Goal: Transaction & Acquisition: Purchase product/service

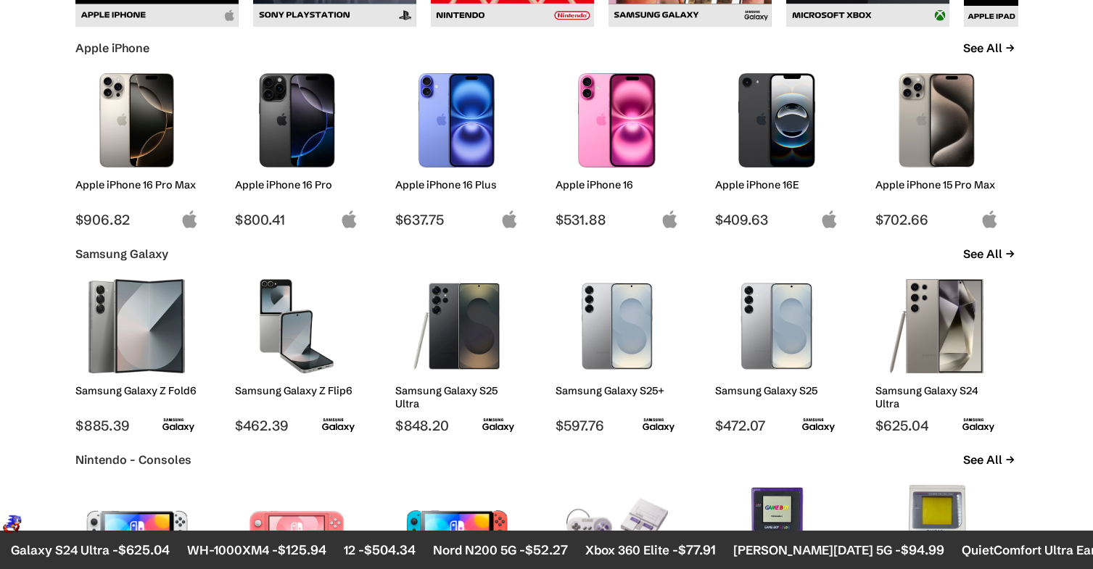
scroll to position [798, 0]
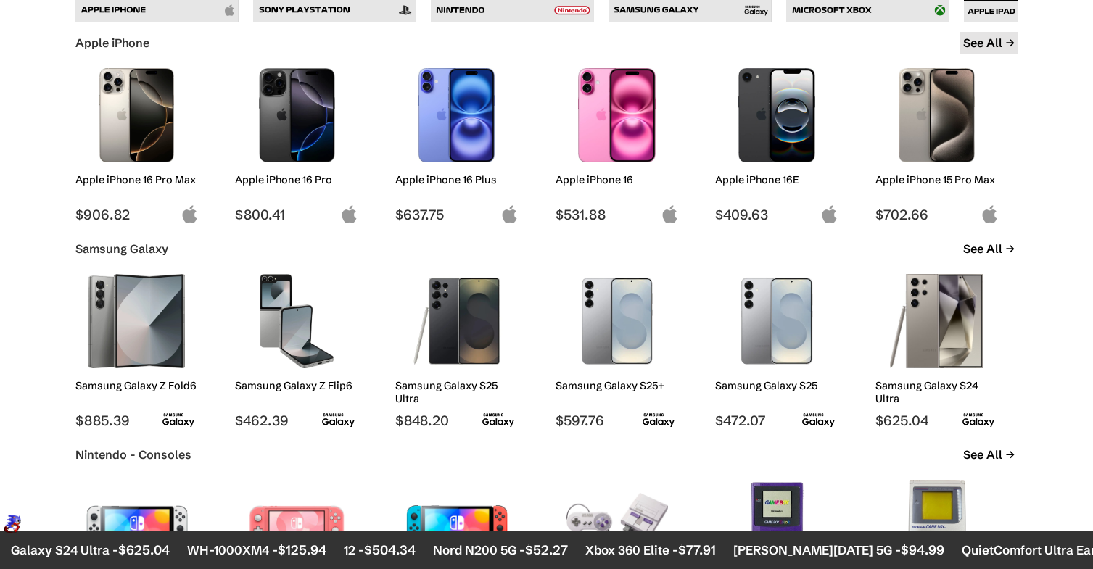
click at [995, 38] on link "See All" at bounding box center [988, 43] width 59 height 22
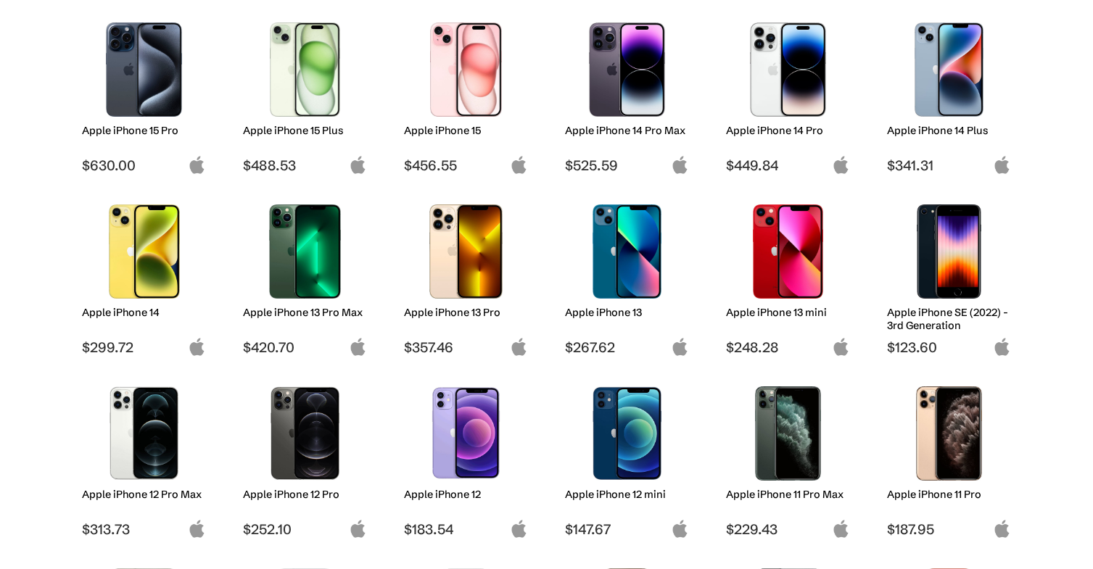
scroll to position [435, 0]
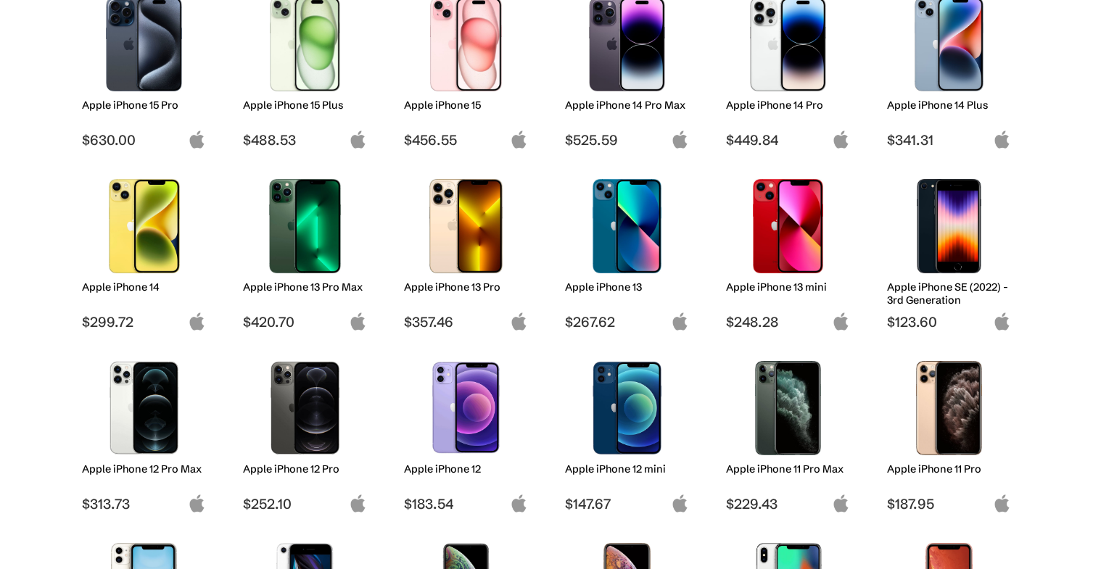
click at [187, 437] on img at bounding box center [144, 408] width 102 height 94
click at [148, 465] on h2 "Apple iPhone 12 Pro Max" at bounding box center [144, 469] width 124 height 13
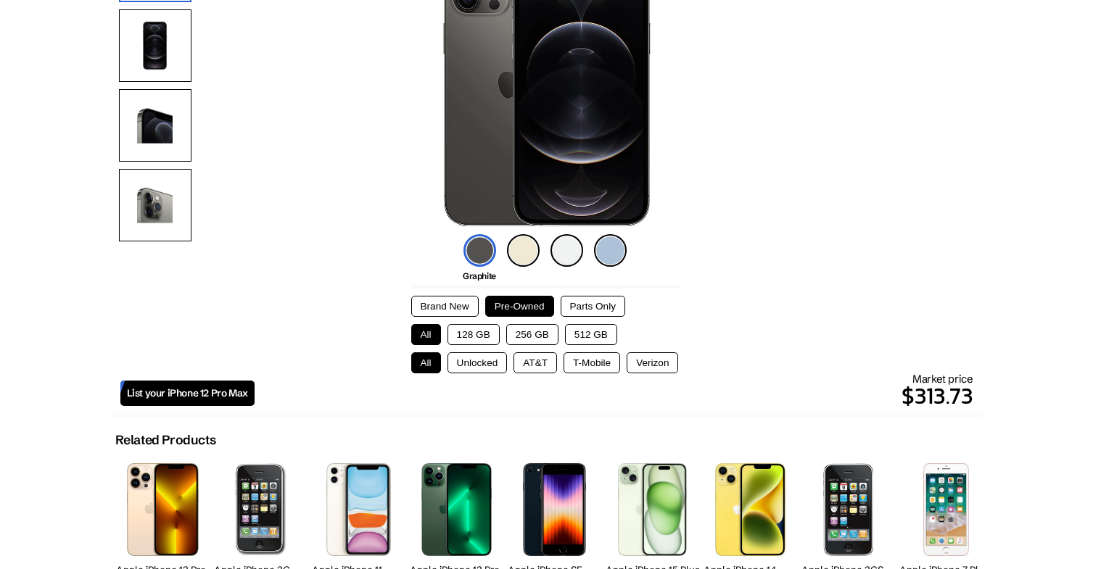
click at [464, 331] on button "128 GB" at bounding box center [473, 334] width 52 height 21
click at [476, 360] on button "Unlocked" at bounding box center [477, 362] width 60 height 21
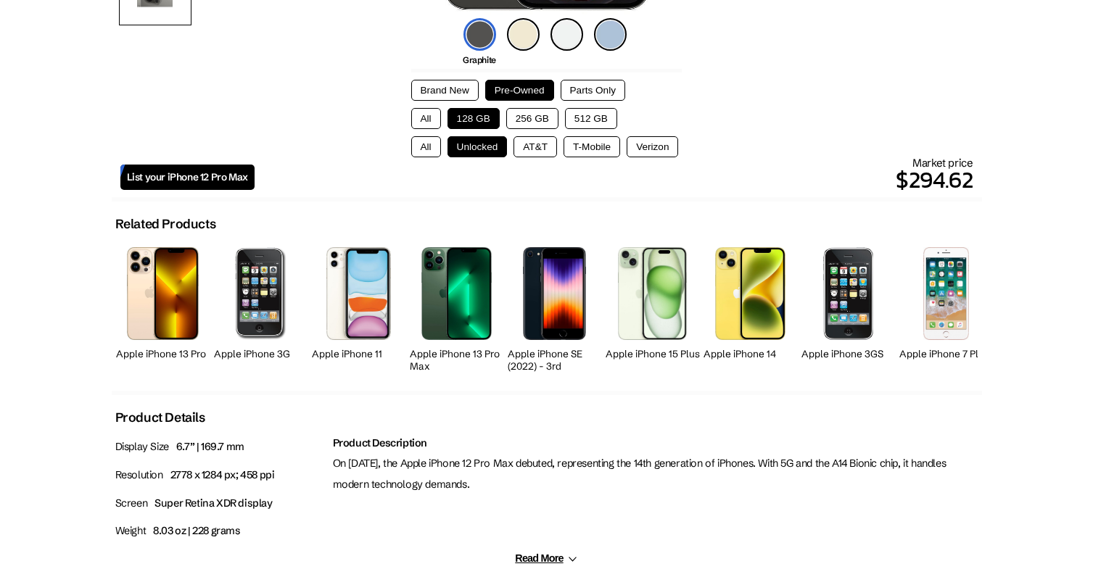
scroll to position [435, 0]
